Goal: Browse casually: Explore the website without a specific task or goal

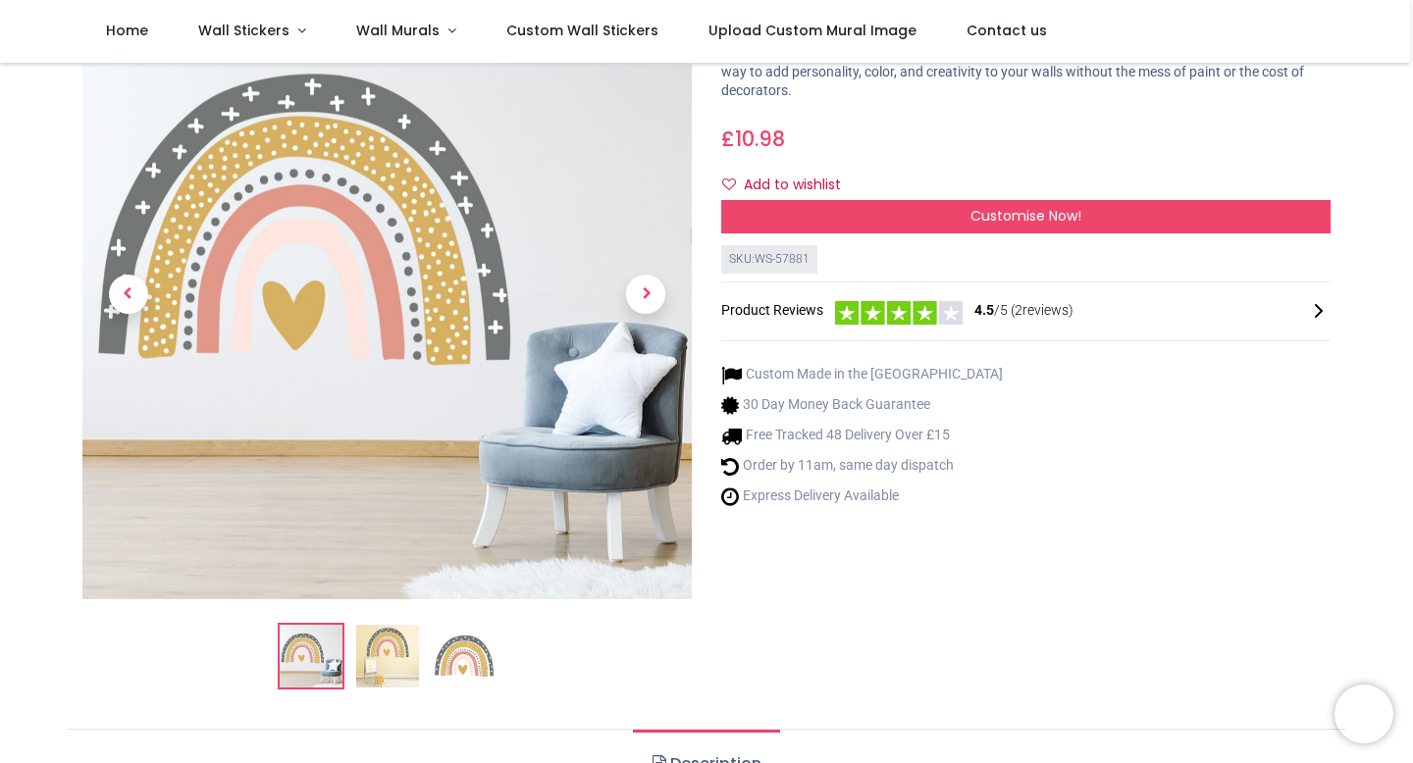
scroll to position [156, 0]
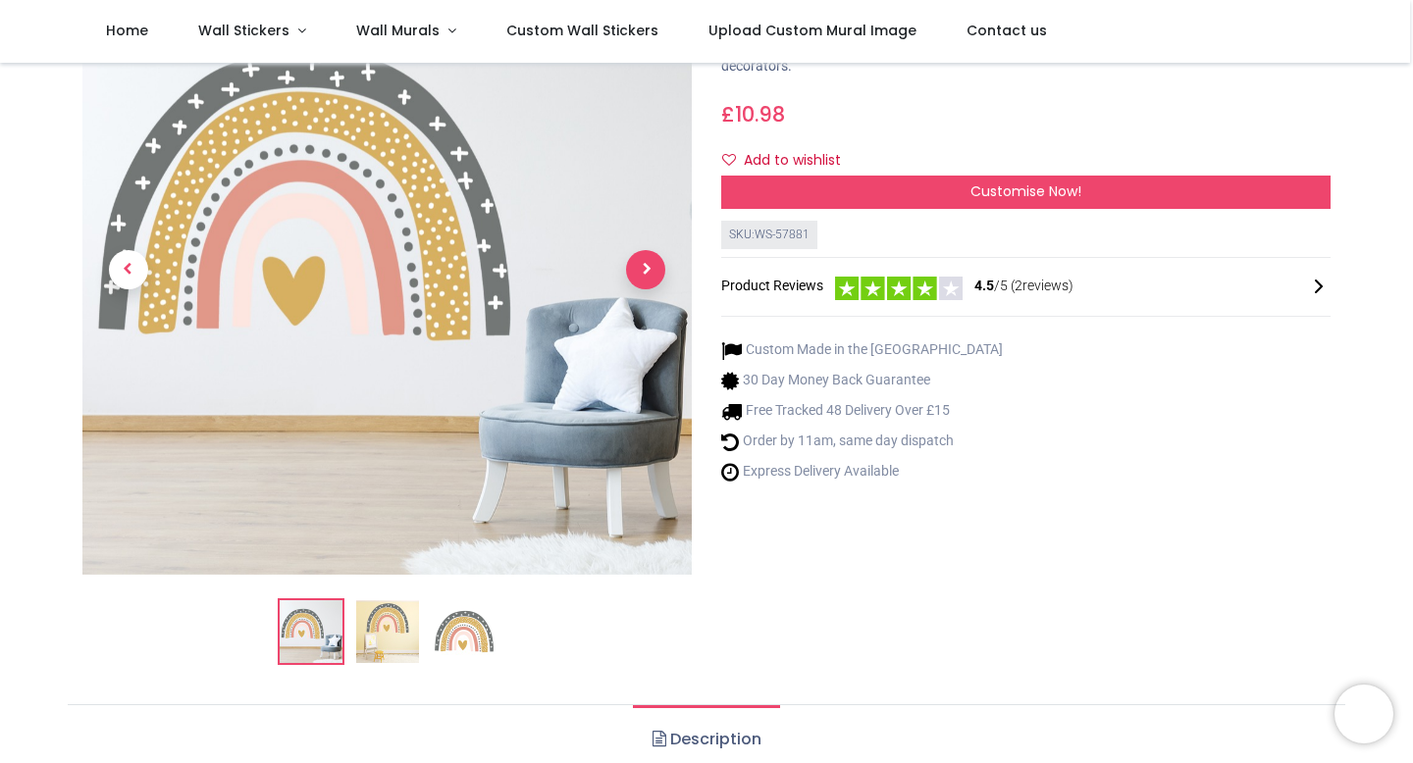
click at [655, 268] on span "Next" at bounding box center [645, 269] width 39 height 39
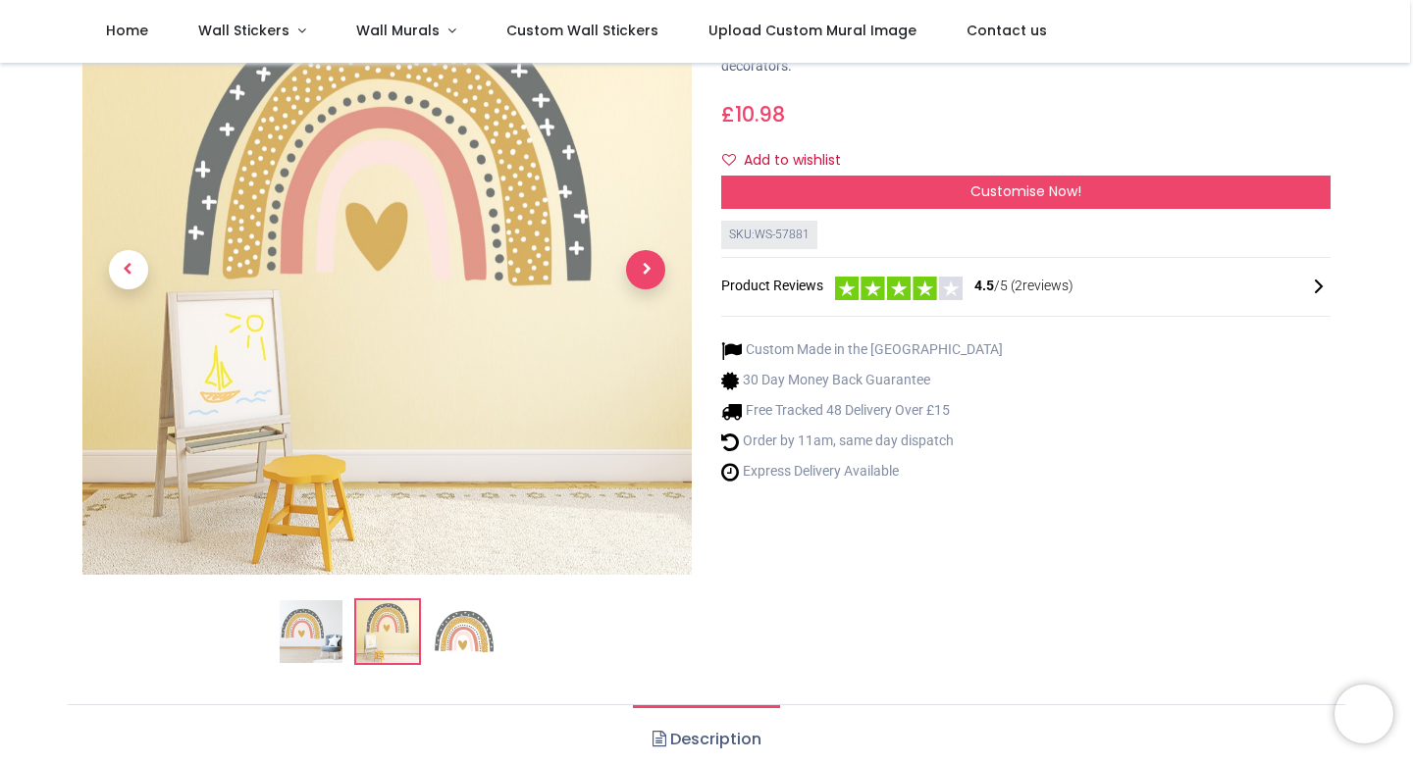
click at [655, 269] on span "Next" at bounding box center [645, 269] width 39 height 39
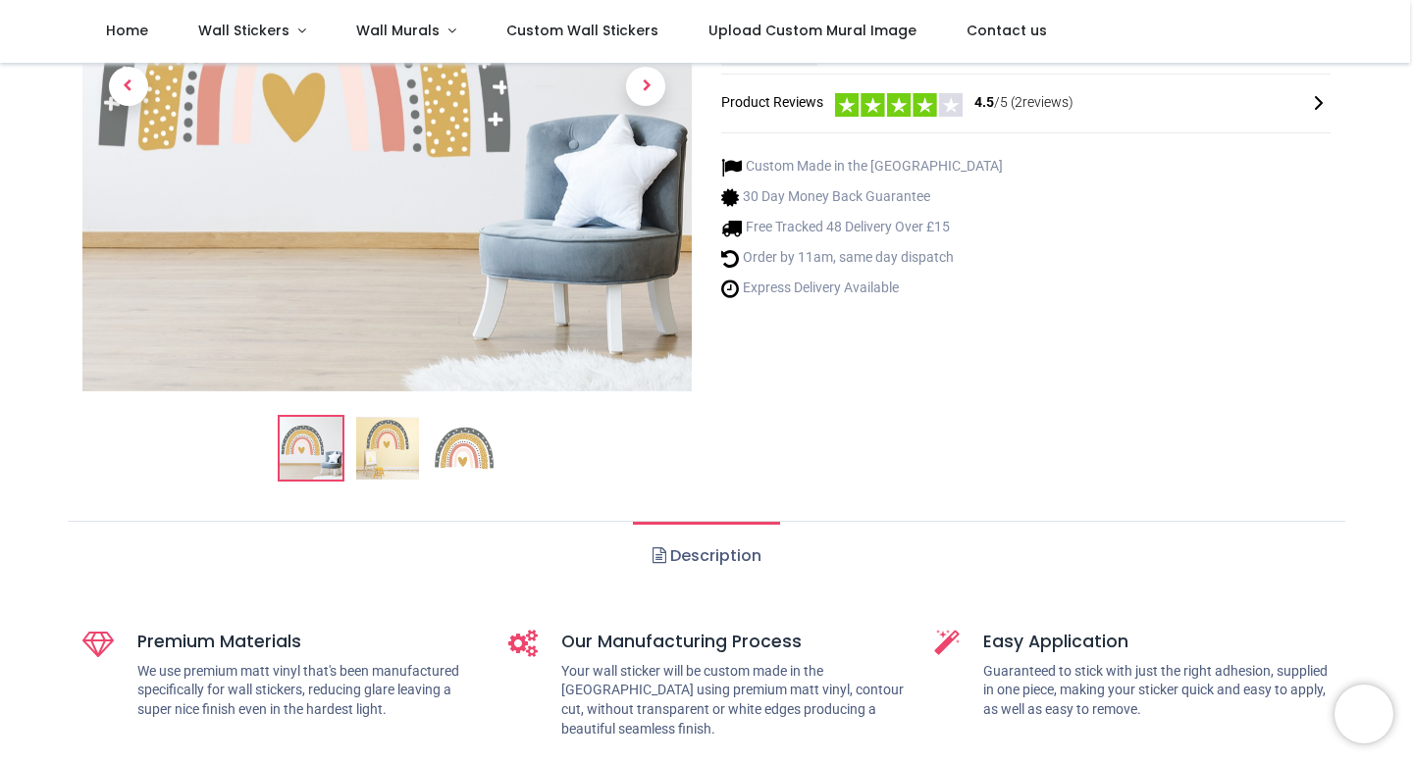
scroll to position [591, 0]
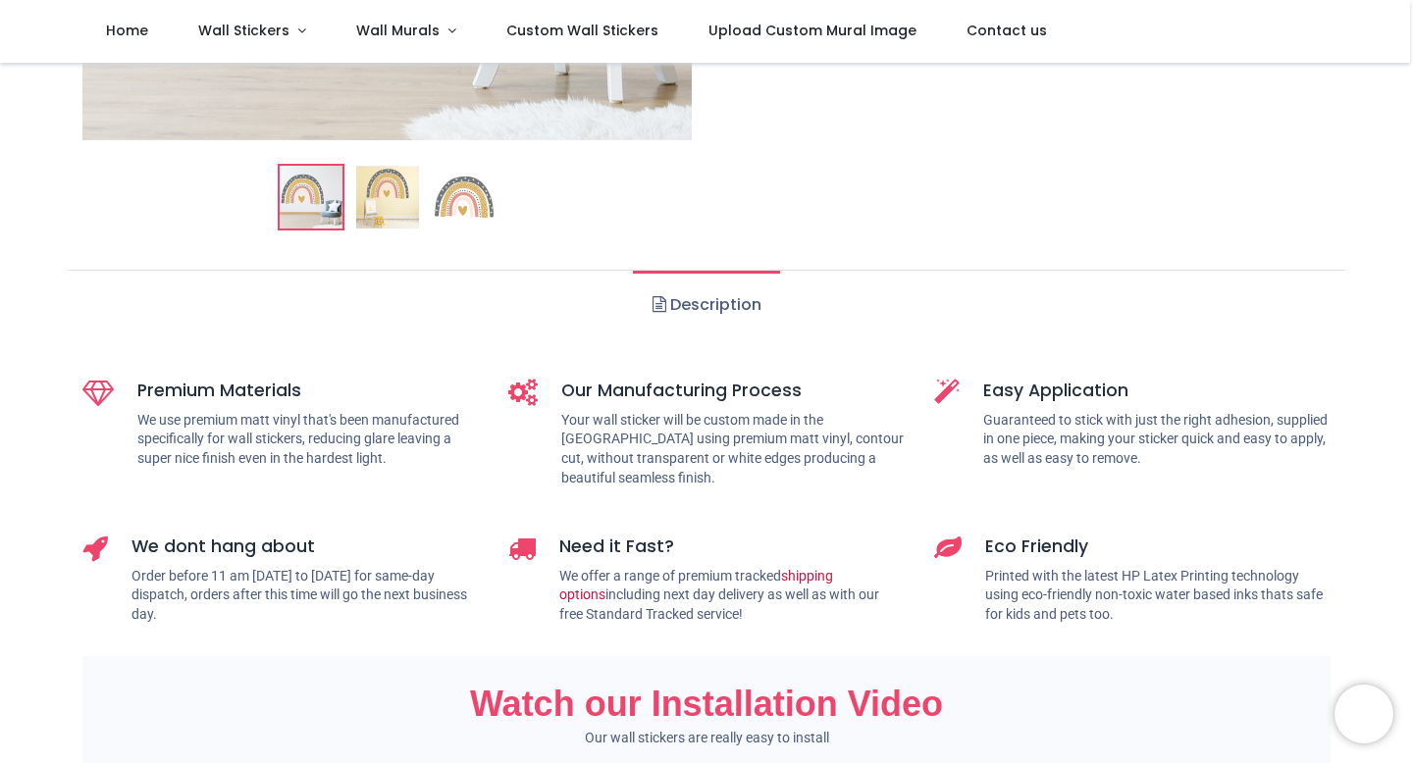
click at [721, 309] on link "Description" at bounding box center [706, 305] width 146 height 69
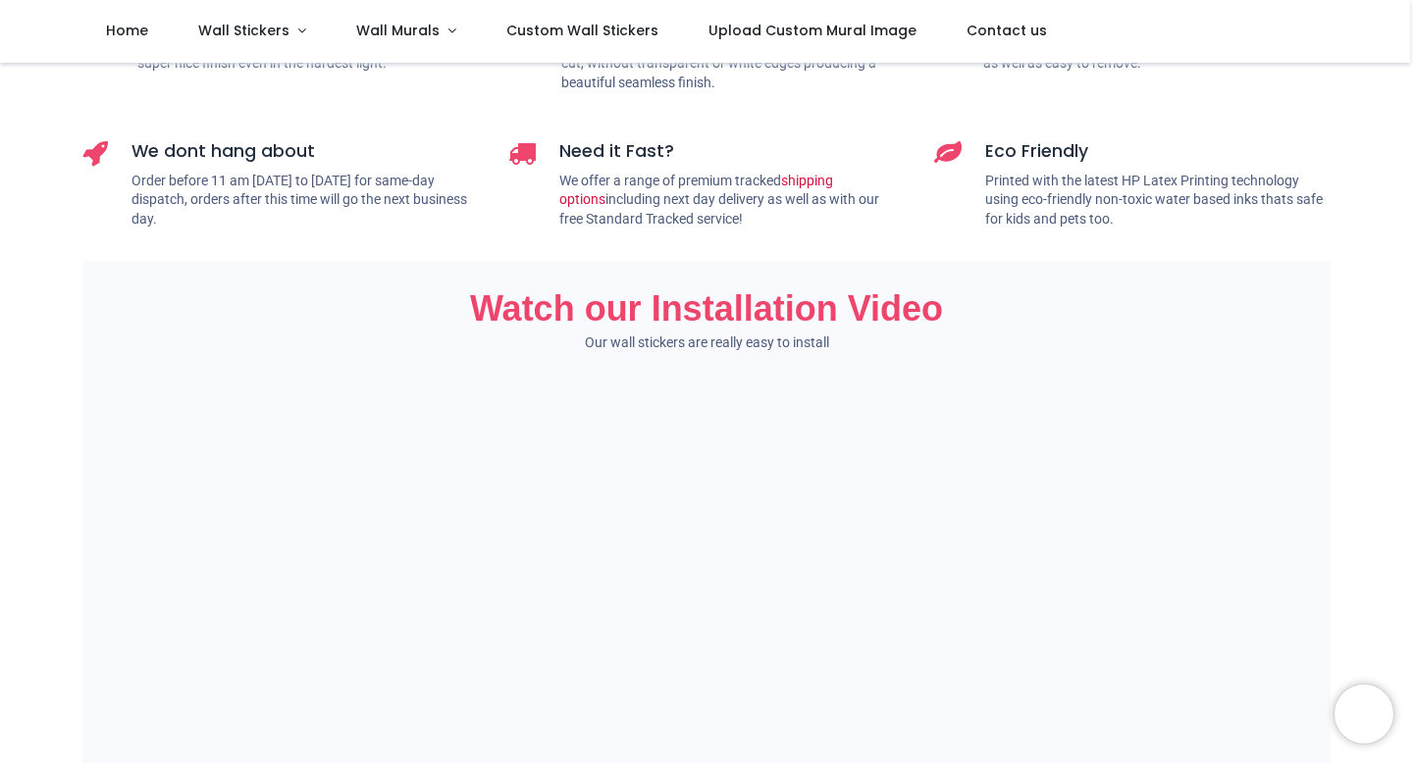
scroll to position [0, 0]
